Goal: Task Accomplishment & Management: Use online tool/utility

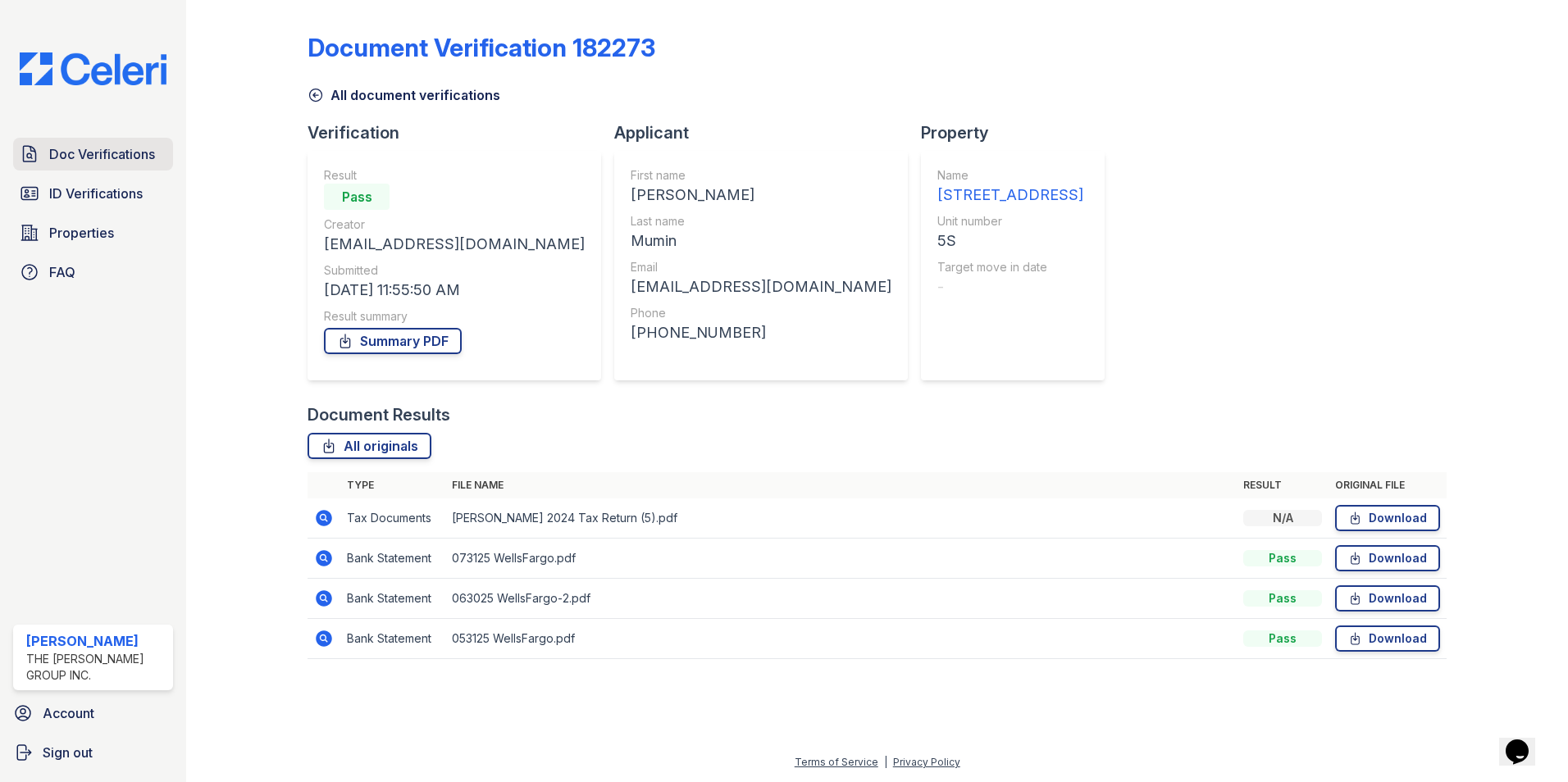
click at [97, 144] on span "Doc Verifications" at bounding box center [101, 154] width 106 height 20
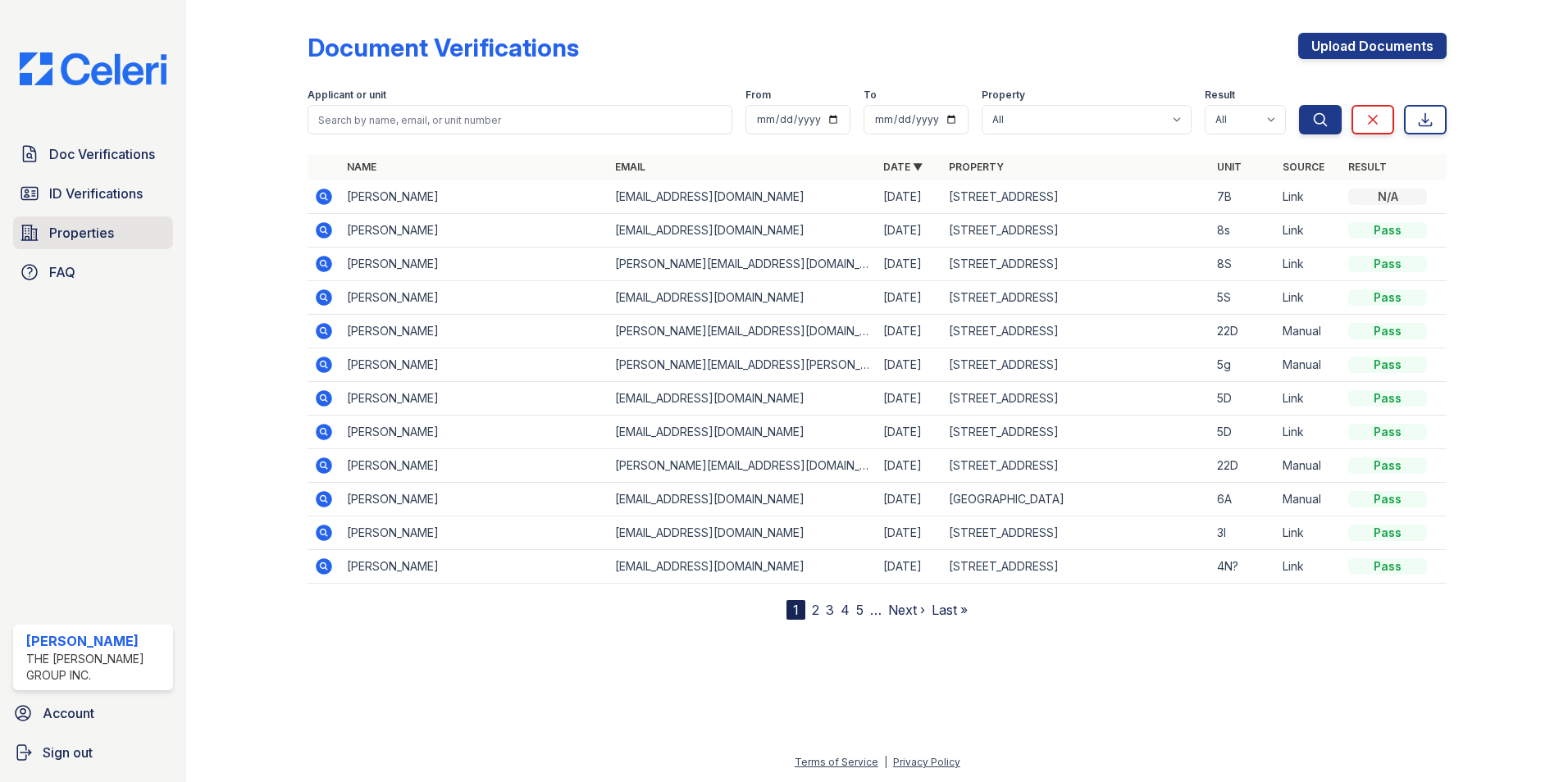
click at [97, 231] on span "Properties" at bounding box center [81, 233] width 65 height 20
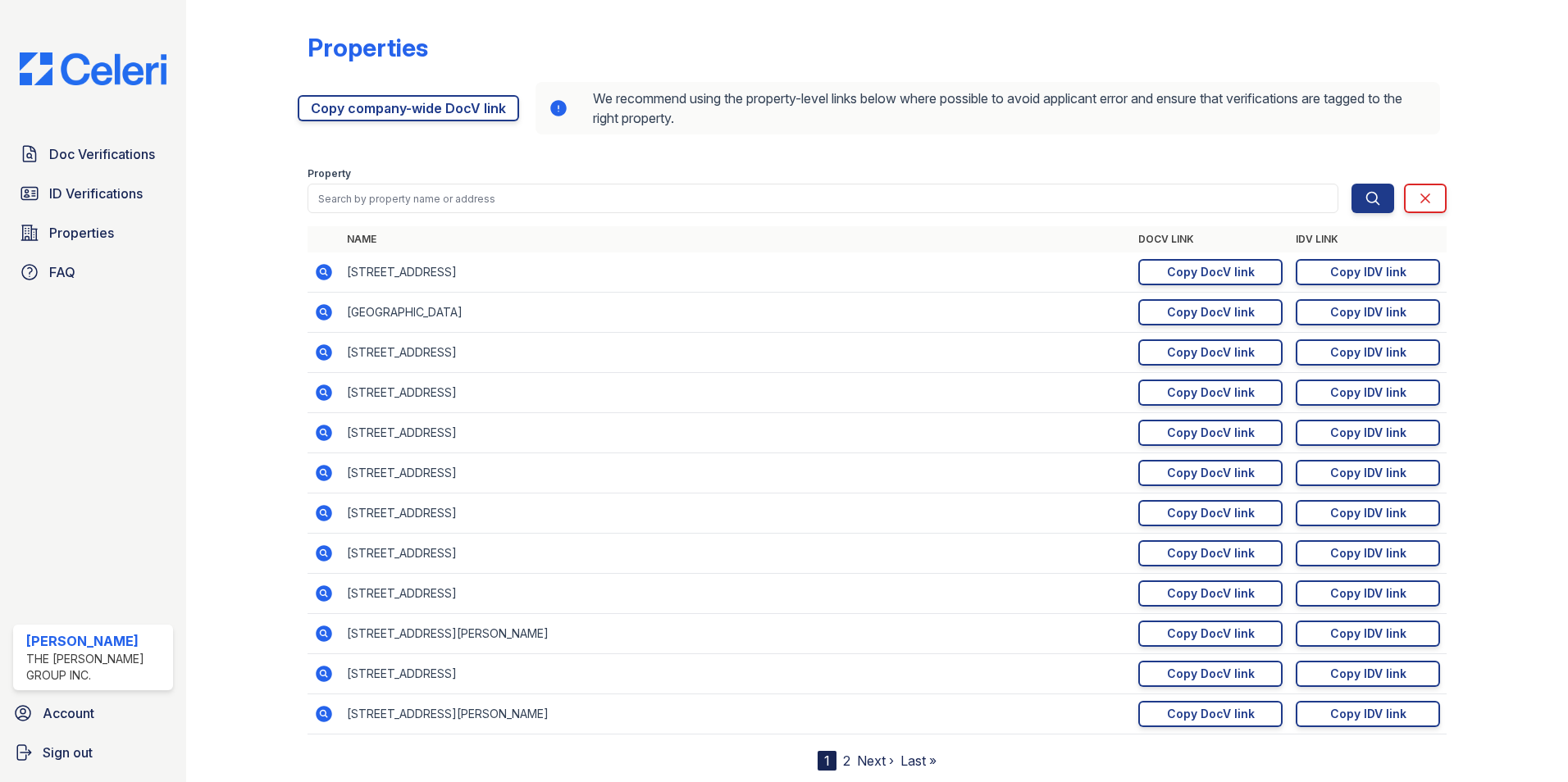
scroll to position [44, 0]
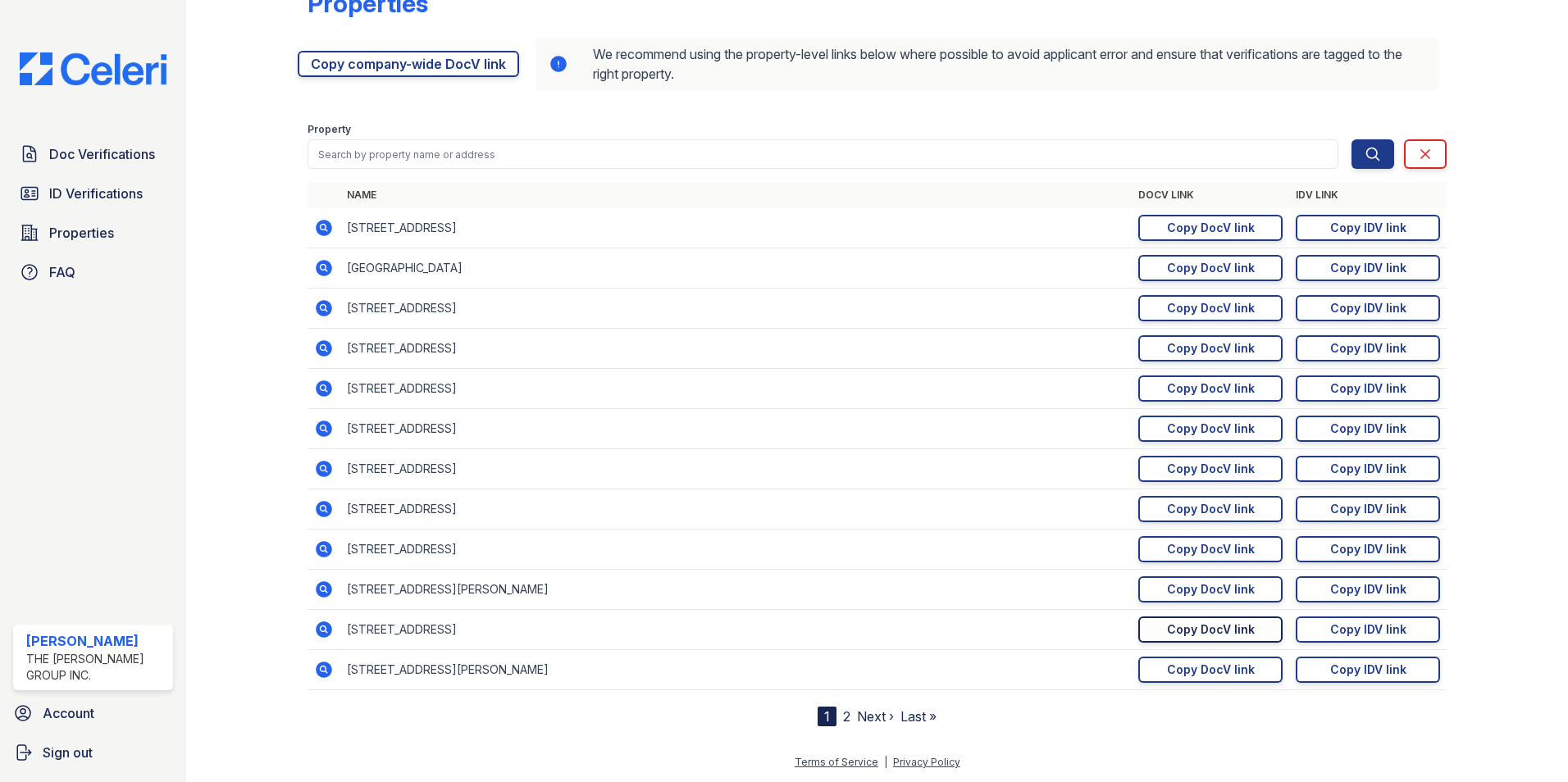
click at [1234, 630] on div "Copy DocV link" at bounding box center [1210, 629] width 88 height 16
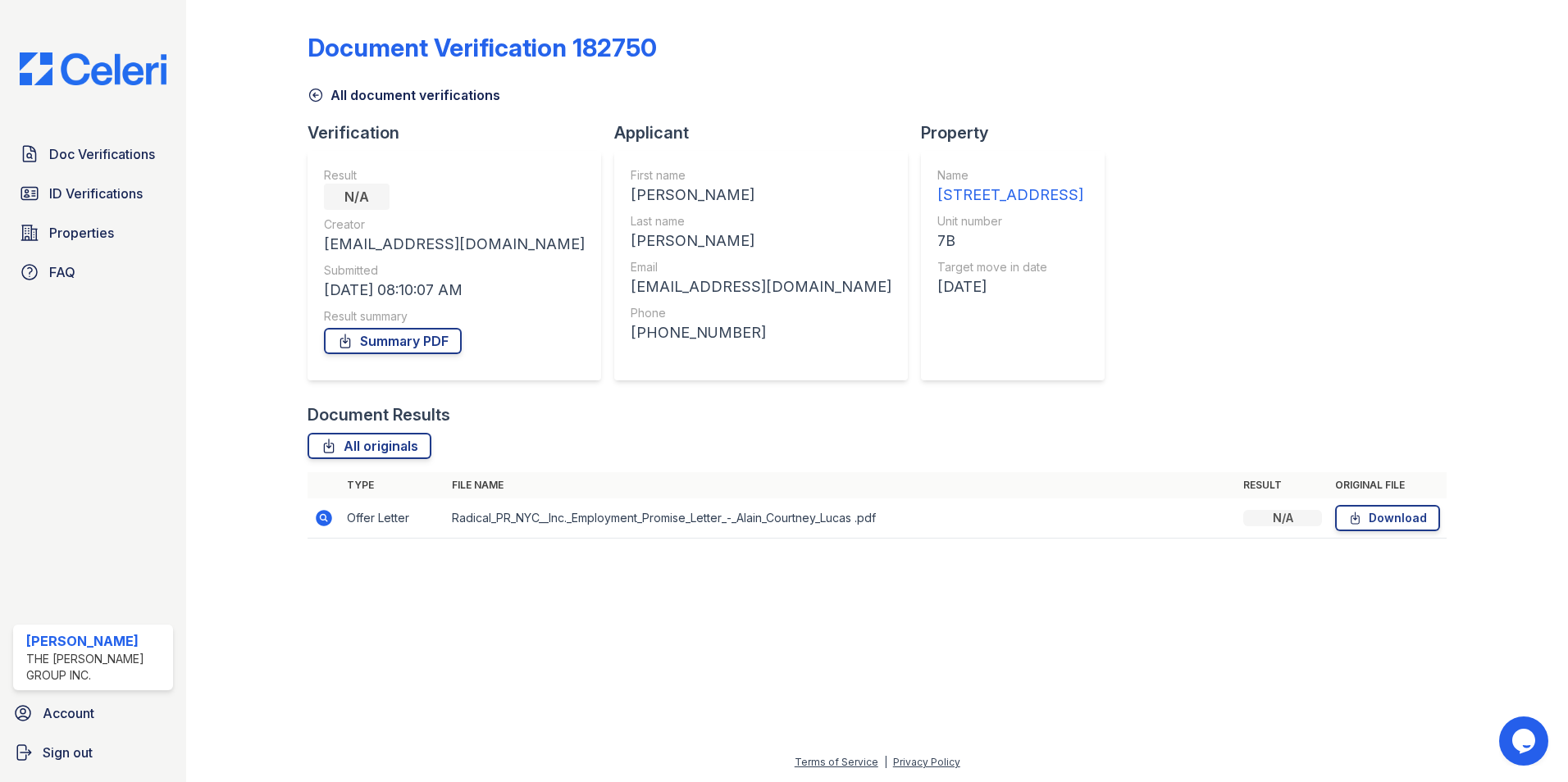
click at [327, 523] on icon at bounding box center [324, 518] width 16 height 16
